Goal: Information Seeking & Learning: Learn about a topic

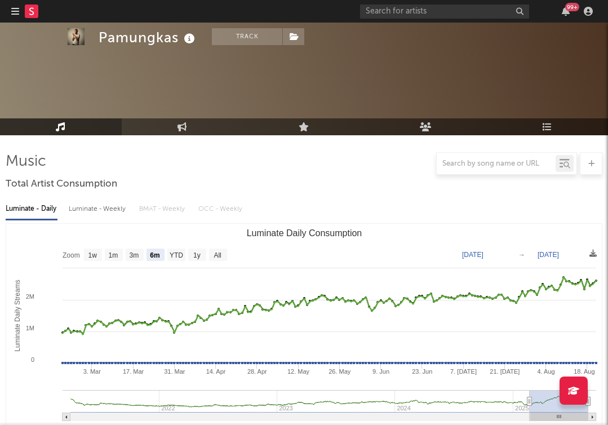
select select "6m"
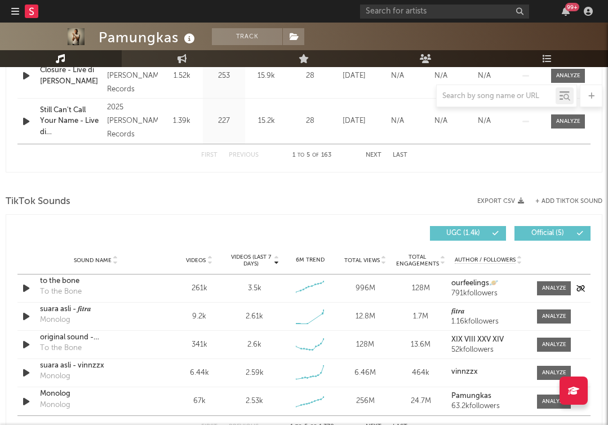
scroll to position [752, 0]
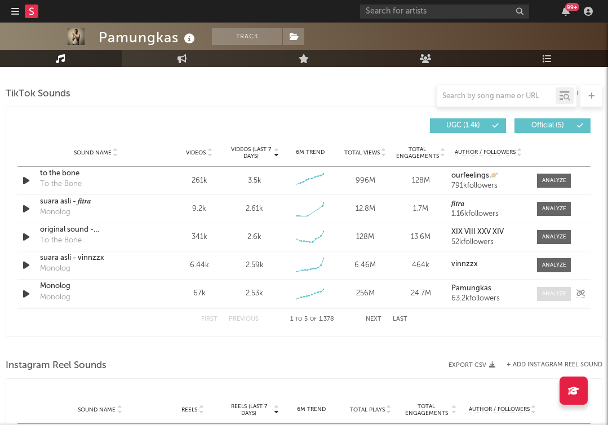
click at [560, 296] on div at bounding box center [554, 294] width 24 height 8
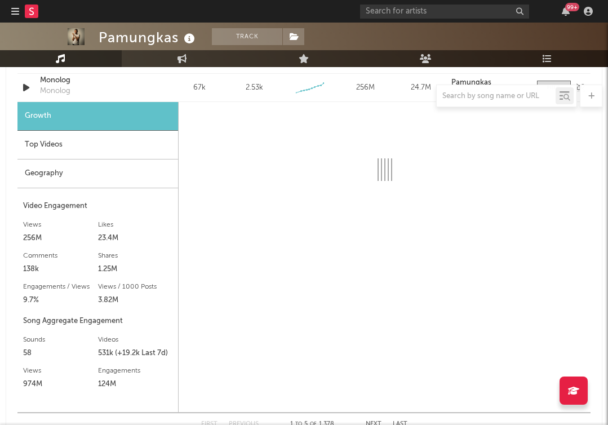
scroll to position [965, 0]
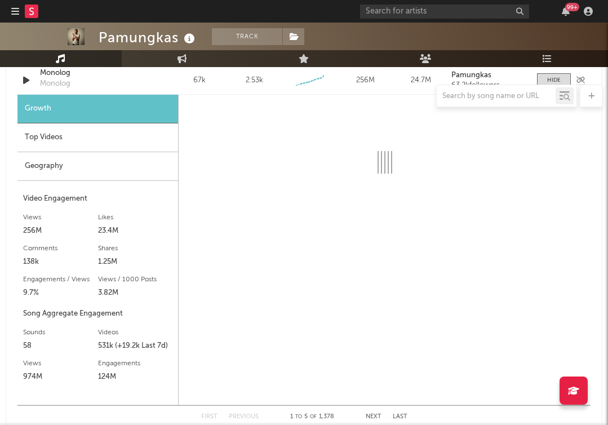
select select "6m"
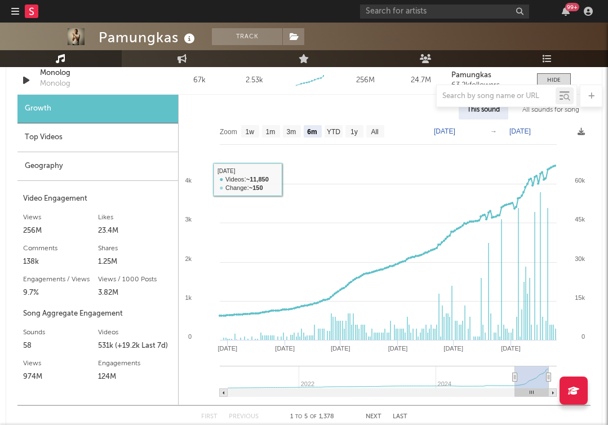
click at [80, 143] on div "Top Videos" at bounding box center [97, 137] width 161 height 29
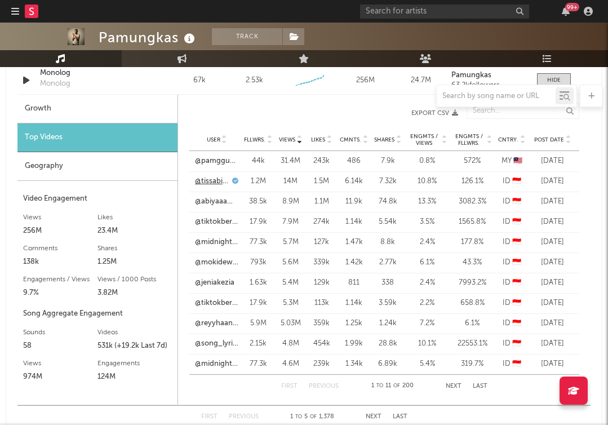
click at [218, 184] on link "@tissabianiazzahra" at bounding box center [212, 181] width 34 height 11
click at [228, 202] on link "@abiyaaaww" at bounding box center [216, 201] width 43 height 11
click at [570, 138] on icon at bounding box center [568, 137] width 6 height 5
click at [223, 160] on link "@2503.jpgg" at bounding box center [214, 161] width 39 height 11
click at [218, 200] on link "@aqelacalista14_" at bounding box center [216, 201] width 43 height 11
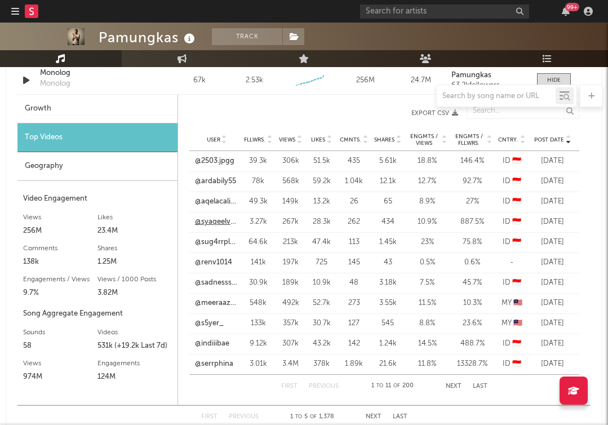
click at [220, 221] on link "@syaqeelvvbs" at bounding box center [216, 221] width 43 height 11
click at [215, 243] on link "@sug4rrplum_" at bounding box center [216, 242] width 43 height 11
click at [217, 260] on link "@renv1014" at bounding box center [213, 262] width 37 height 11
click at [214, 280] on link "@sadnessscript" at bounding box center [216, 282] width 43 height 11
click at [219, 303] on link "@meeraazrinaaa" at bounding box center [216, 303] width 43 height 11
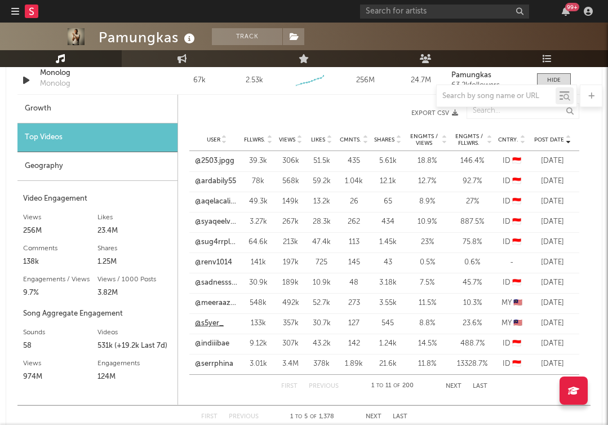
click at [209, 323] on link "@s5yer_" at bounding box center [209, 323] width 29 height 11
click at [214, 362] on link "@serrphina" at bounding box center [214, 363] width 38 height 11
click at [452, 384] on button "Next" at bounding box center [454, 386] width 16 height 6
